Goal: Use online tool/utility

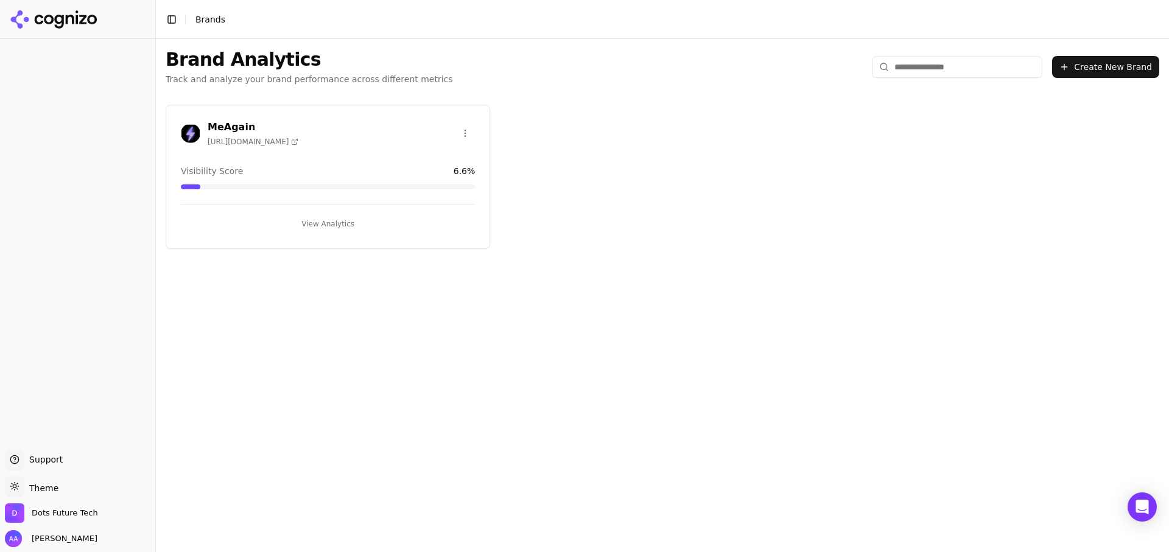
click at [336, 223] on button "View Analytics" at bounding box center [328, 223] width 294 height 19
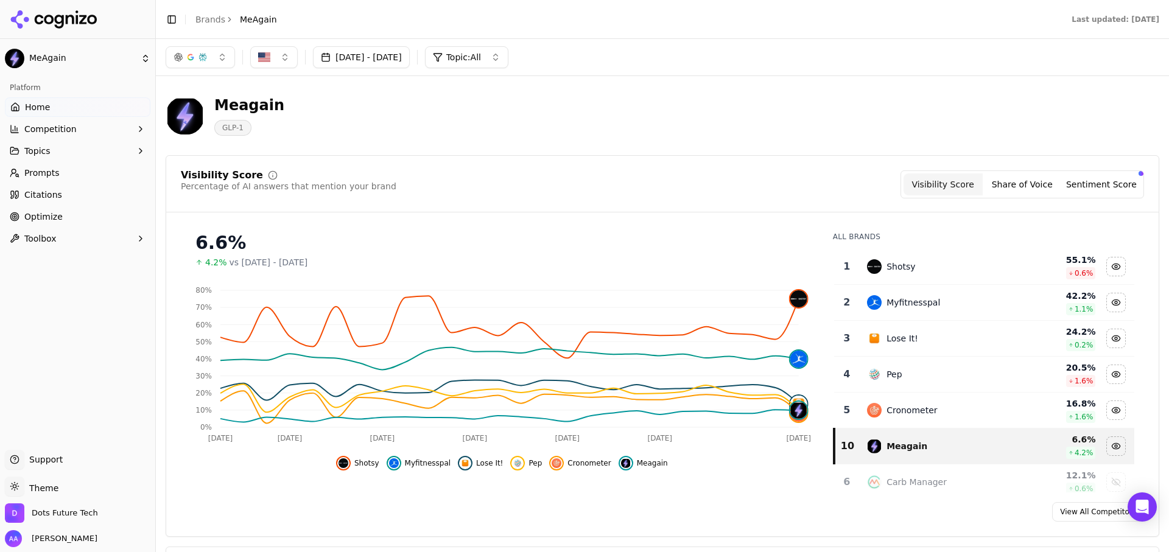
click at [369, 466] on span "Shotsy" at bounding box center [366, 464] width 25 height 10
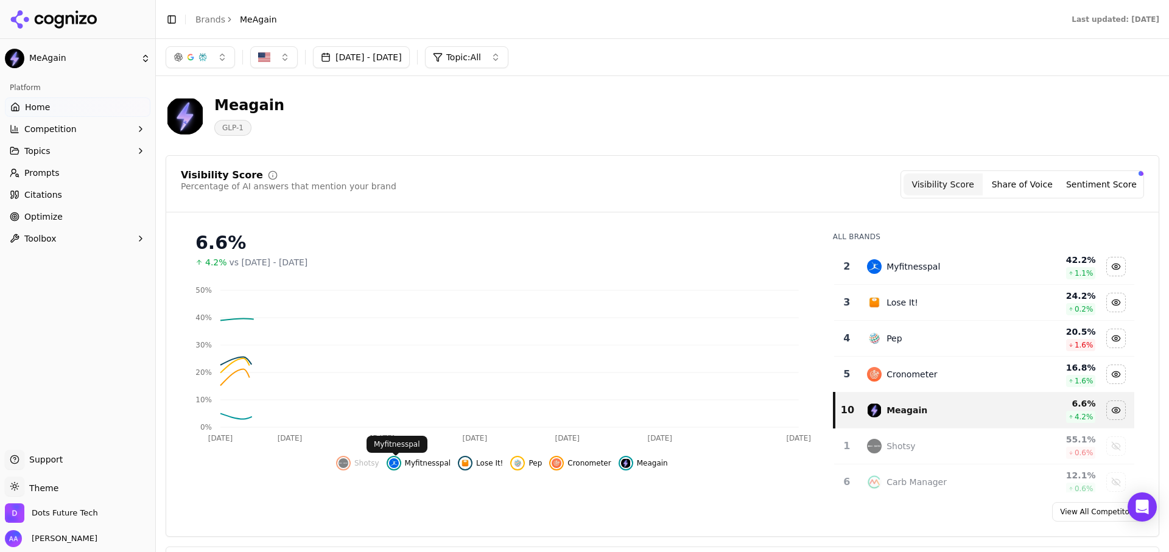
click at [420, 465] on span "Myfitnesspal" at bounding box center [428, 464] width 46 height 10
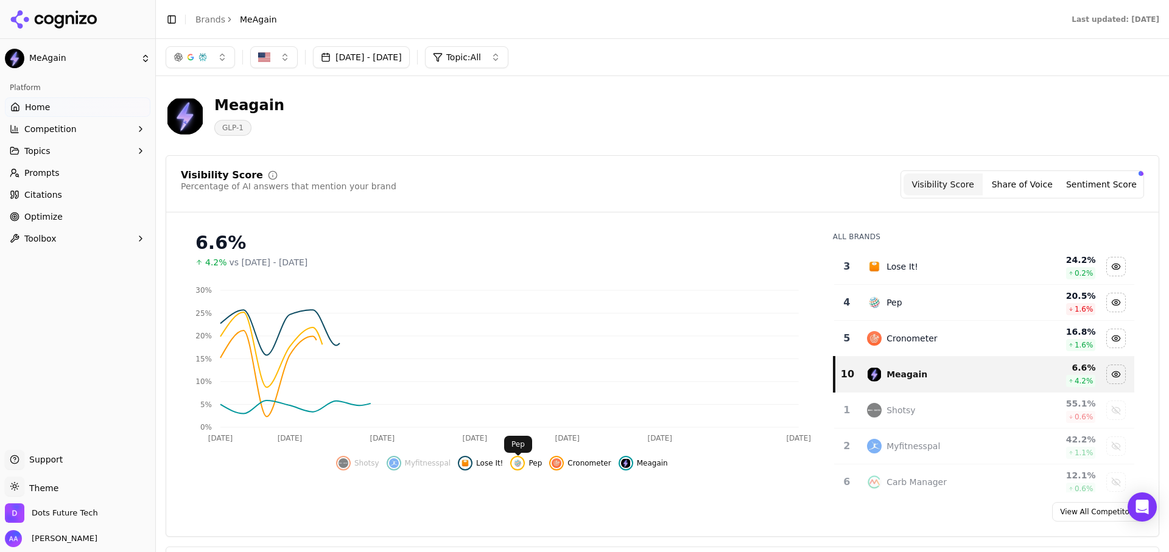
click at [500, 460] on span "Lose It!" at bounding box center [489, 464] width 27 height 10
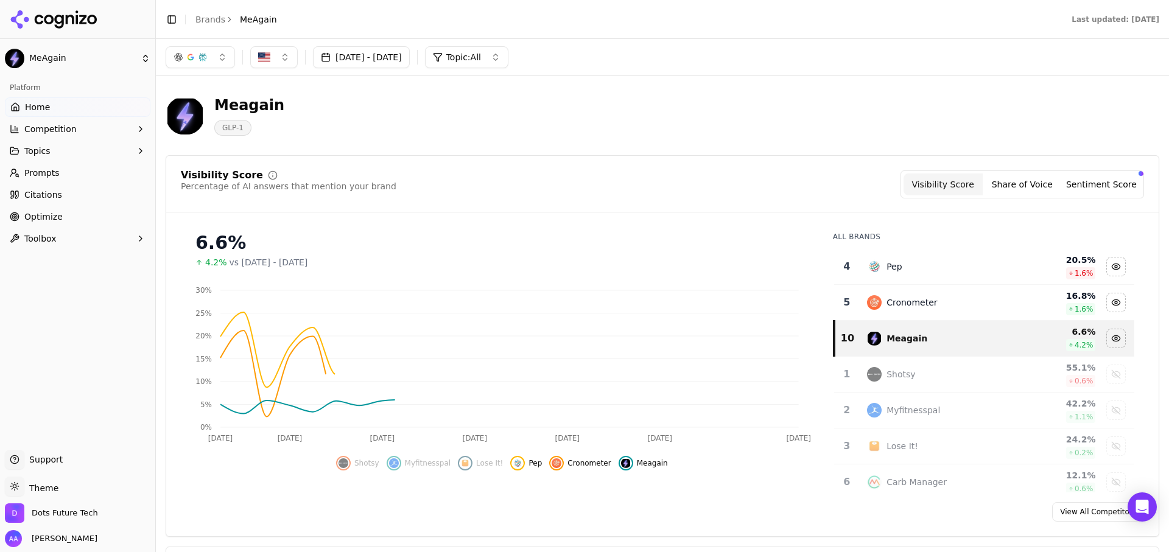
click at [533, 468] on span "Pep" at bounding box center [535, 464] width 13 height 10
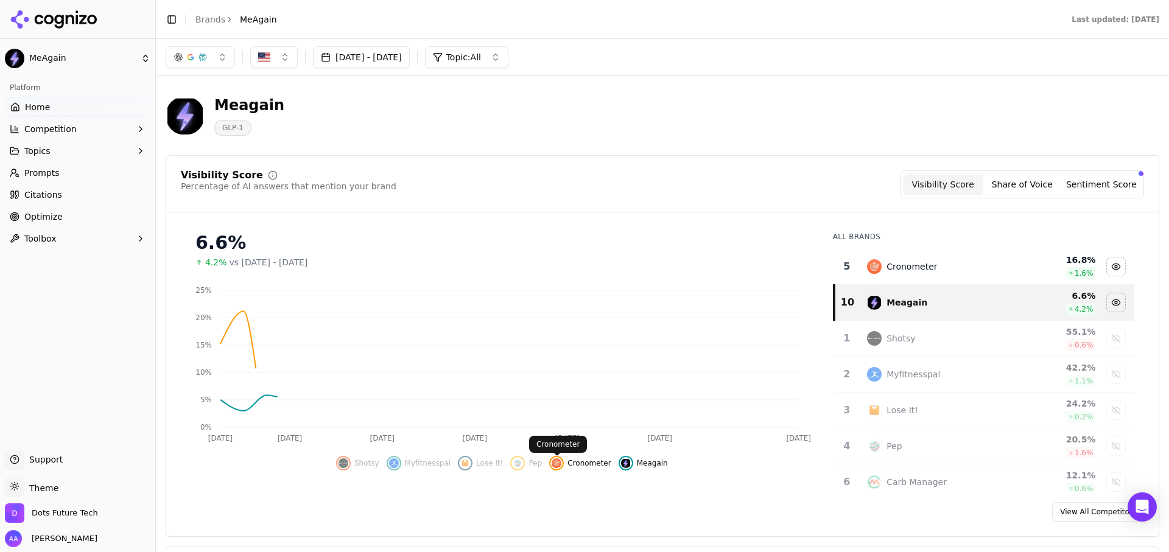
click at [578, 468] on span "Cronometer" at bounding box center [589, 464] width 43 height 10
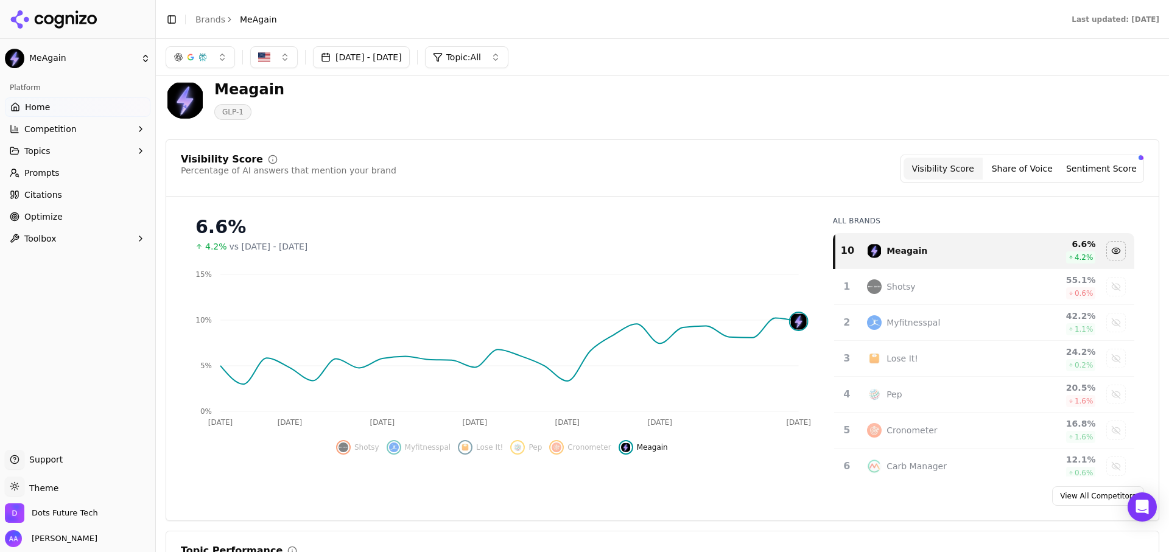
scroll to position [13, 0]
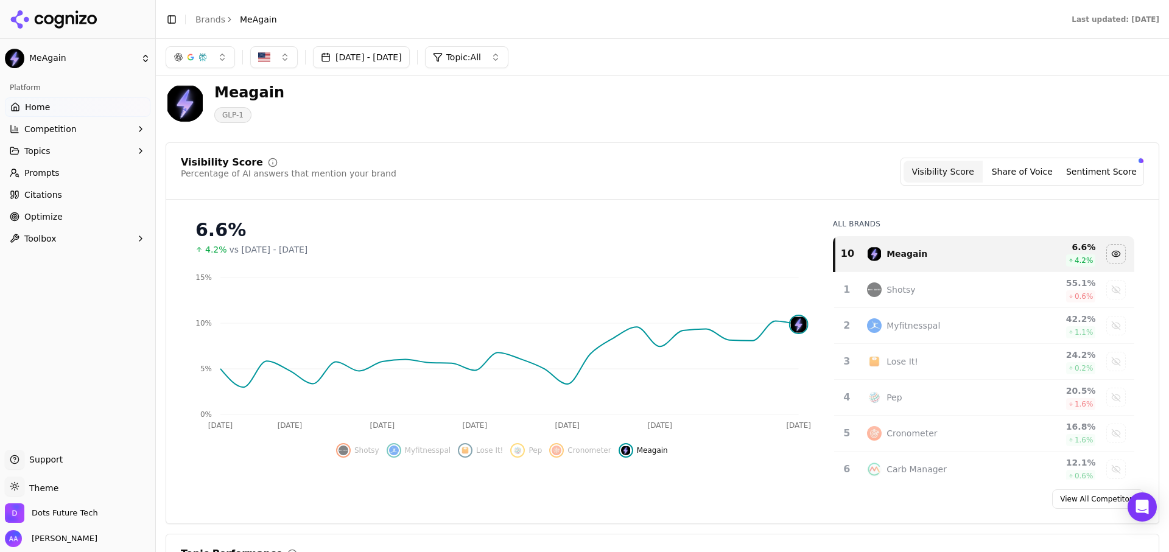
click at [1026, 174] on button "Share of Voice" at bounding box center [1022, 172] width 79 height 22
